Goal: Information Seeking & Learning: Learn about a topic

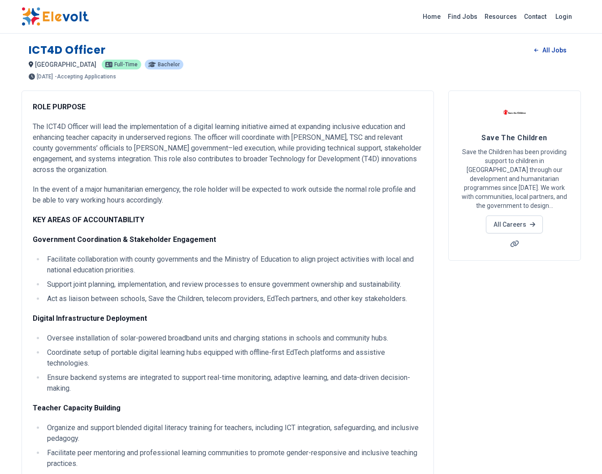
click at [554, 53] on link "All Jobs" at bounding box center [550, 49] width 46 height 13
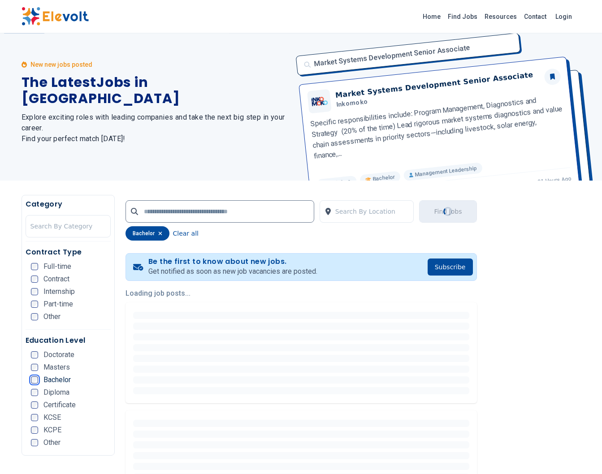
scroll to position [14, 0]
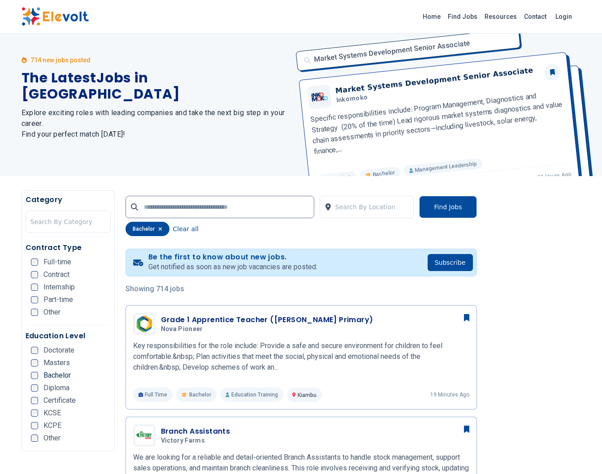
click at [44, 264] on span "Full-time" at bounding box center [57, 262] width 28 height 7
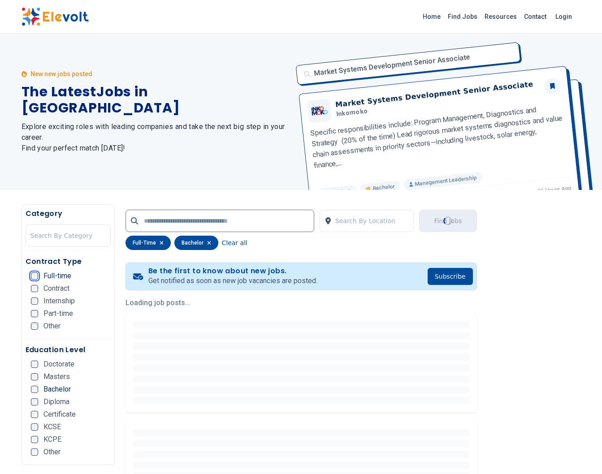
scroll to position [0, 0]
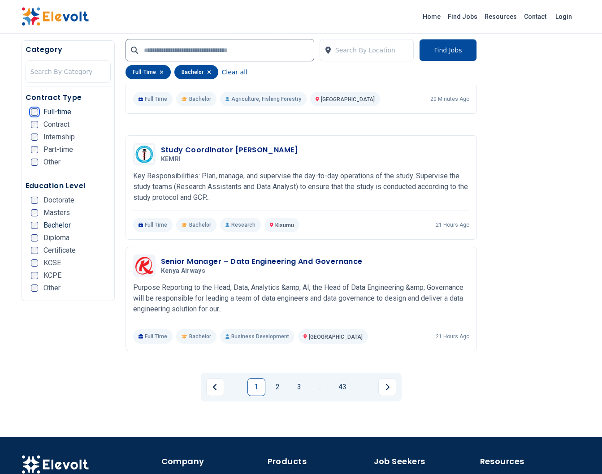
scroll to position [1693, 0]
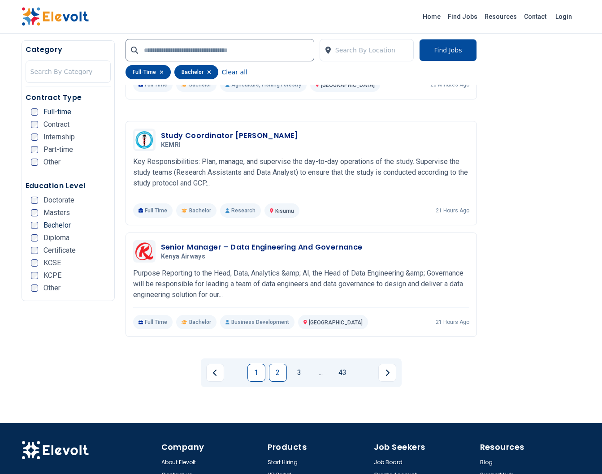
click at [276, 364] on link "2" at bounding box center [278, 373] width 18 height 18
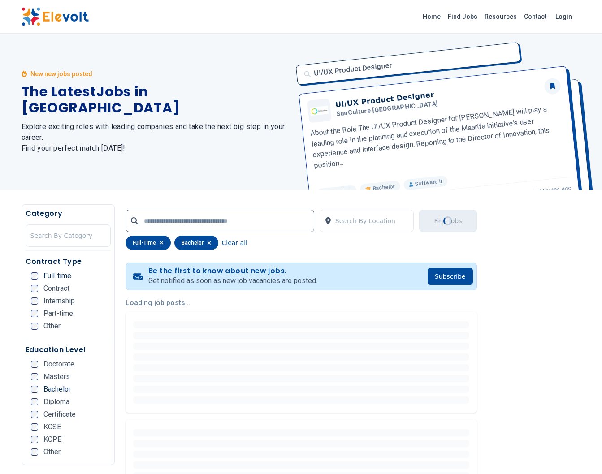
scroll to position [0, 0]
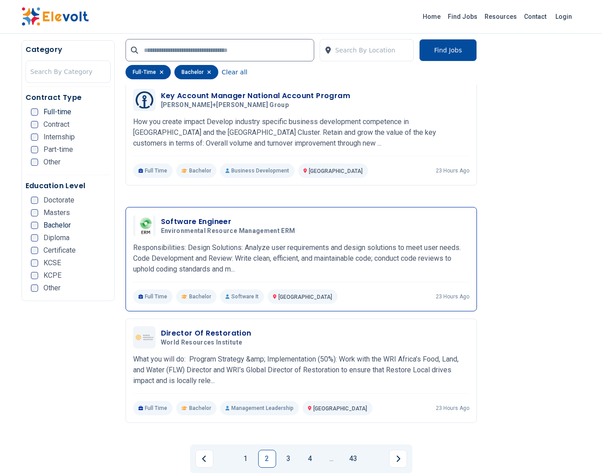
scroll to position [1700, 0]
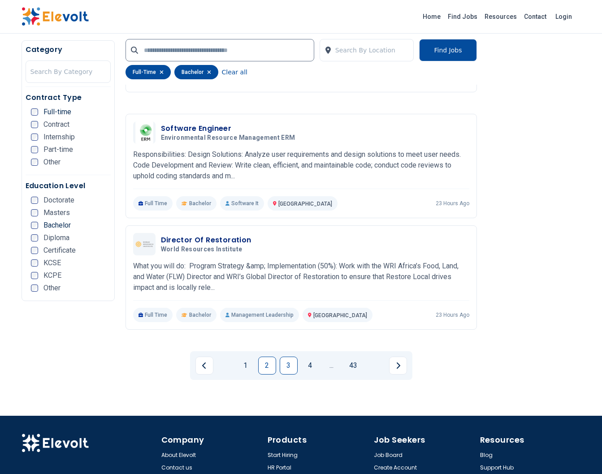
click at [291, 357] on link "3" at bounding box center [289, 366] width 18 height 18
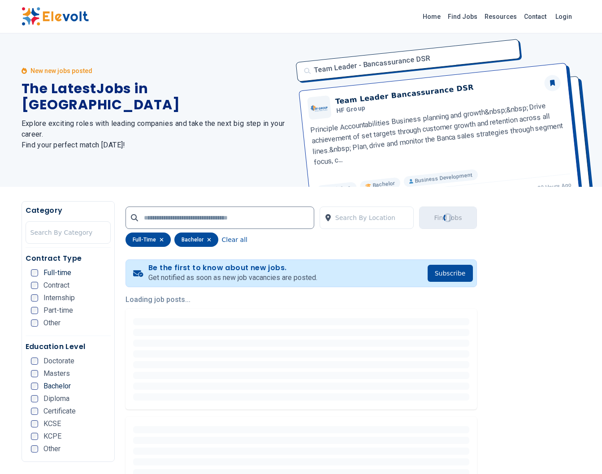
scroll to position [1, 0]
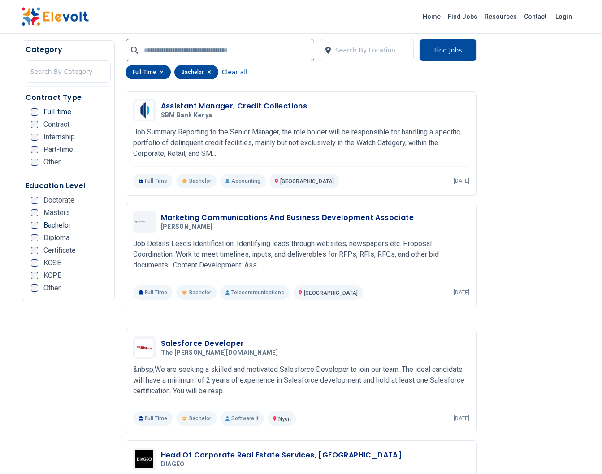
scroll to position [1614, 0]
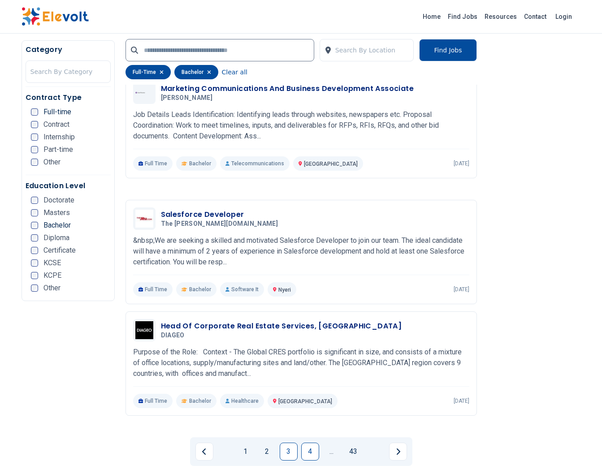
click at [311, 443] on link "4" at bounding box center [310, 452] width 18 height 18
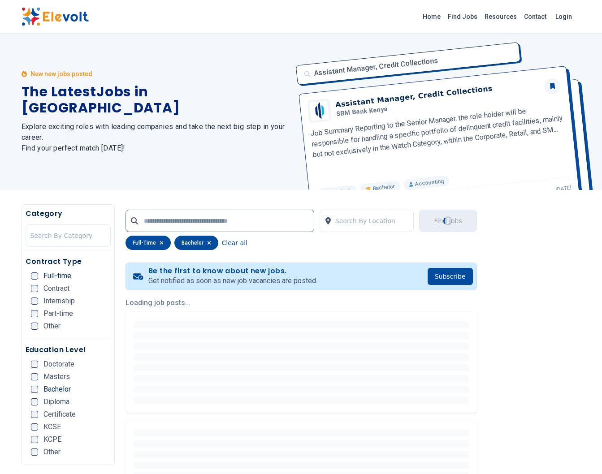
scroll to position [0, 0]
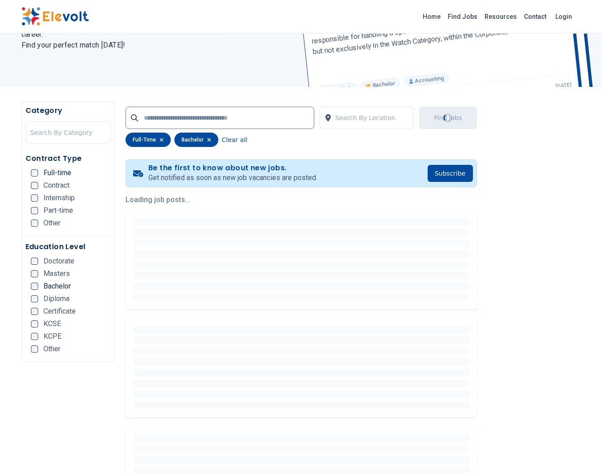
scroll to position [115, 0]
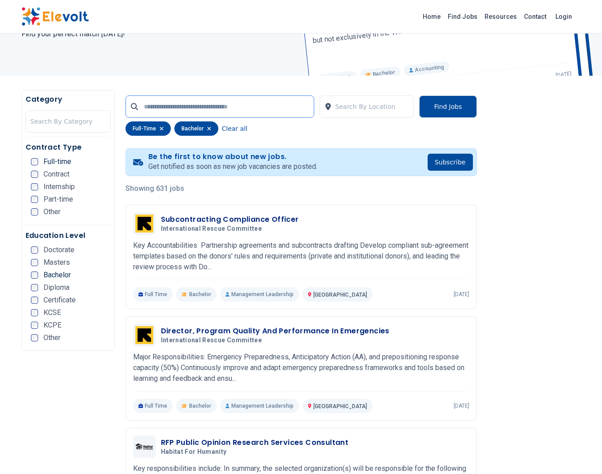
click at [235, 112] on input "text" at bounding box center [220, 106] width 189 height 22
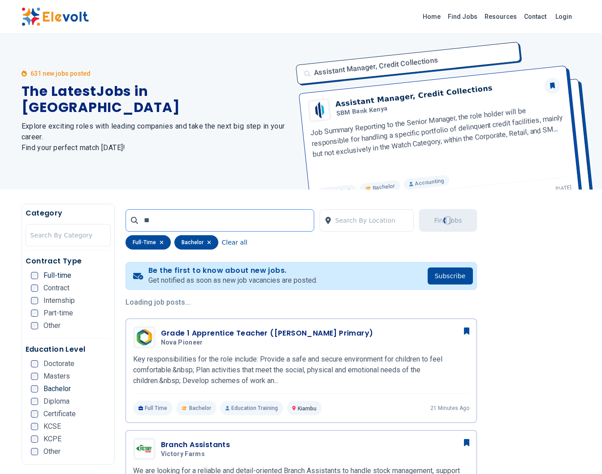
scroll to position [0, 0]
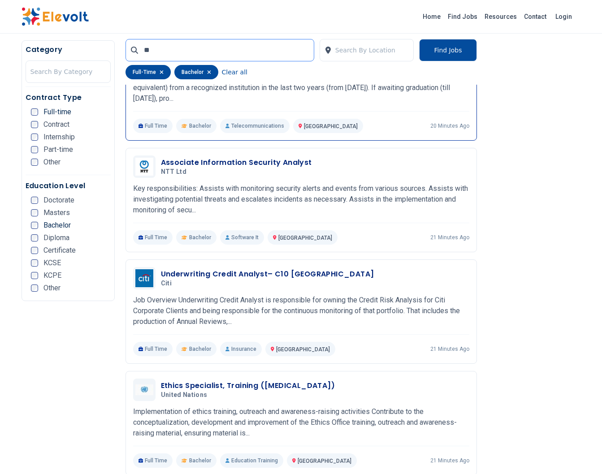
scroll to position [100, 0]
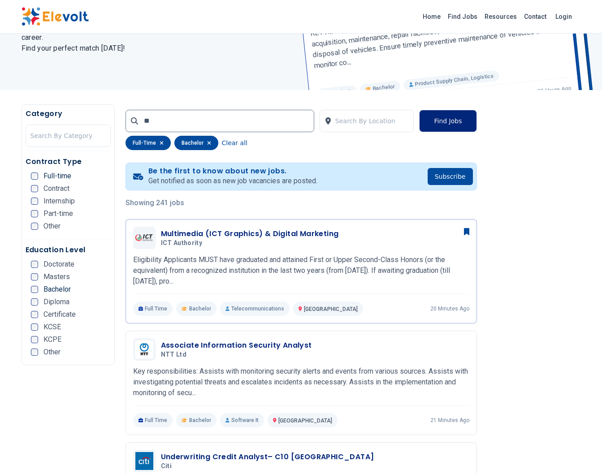
click at [453, 118] on button "Find Jobs" at bounding box center [447, 121] width 57 height 22
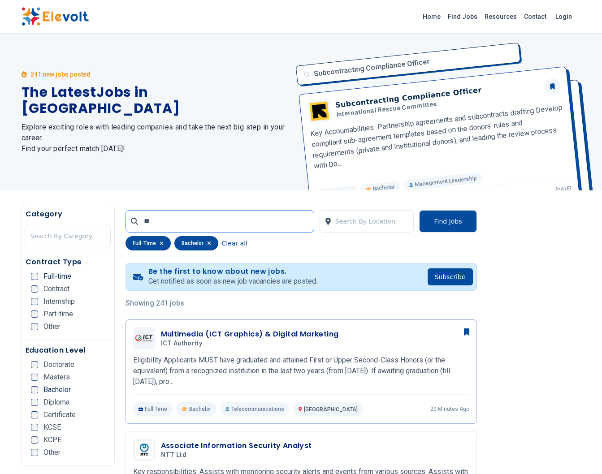
drag, startPoint x: 163, startPoint y: 222, endPoint x: 123, endPoint y: 222, distance: 40.3
click at [126, 222] on input "**" at bounding box center [220, 221] width 189 height 22
type input "***"
click button "submit" at bounding box center [0, 0] width 0 height 0
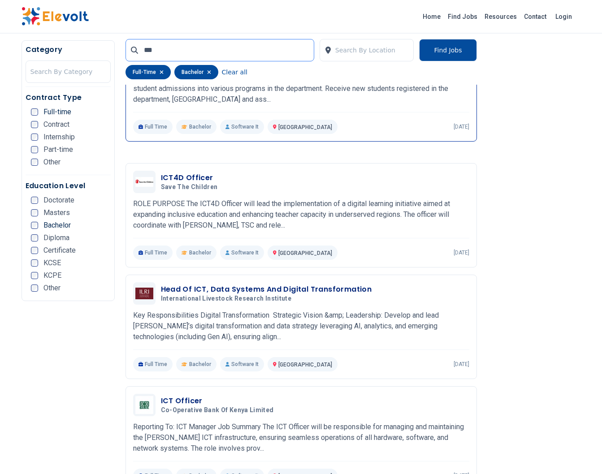
scroll to position [732, 0]
